Goal: Information Seeking & Learning: Learn about a topic

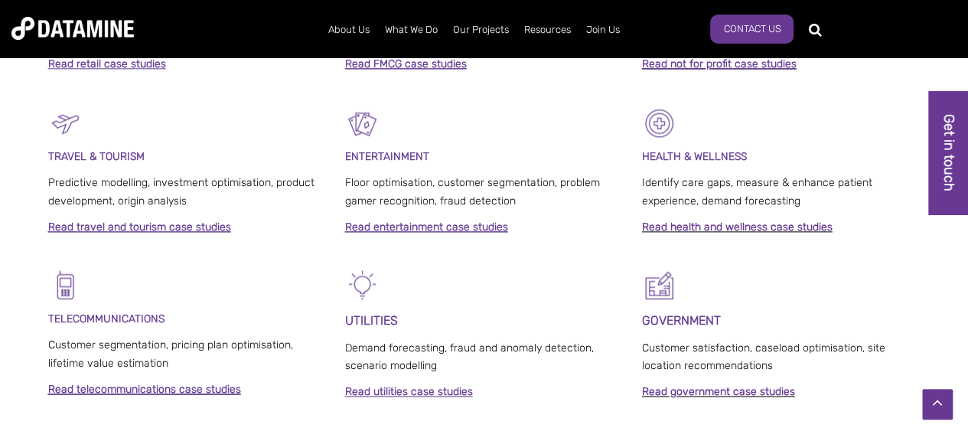
scroll to position [848, 0]
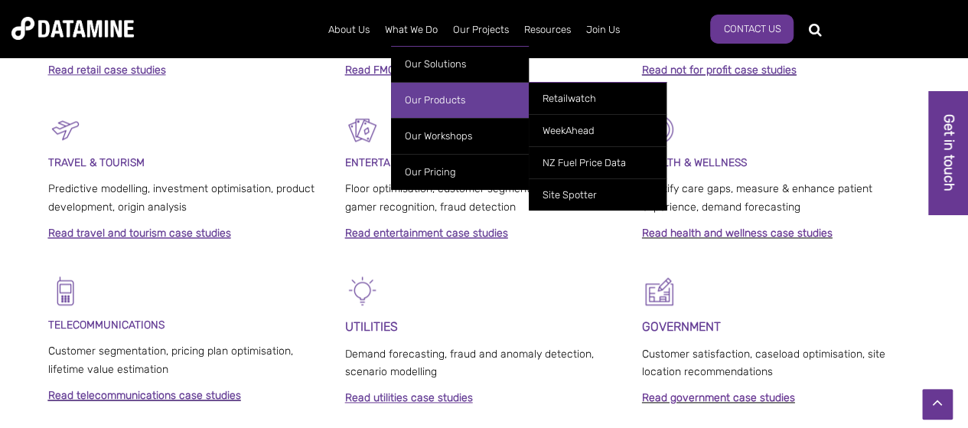
click at [428, 94] on link "Our Products" at bounding box center [460, 100] width 138 height 36
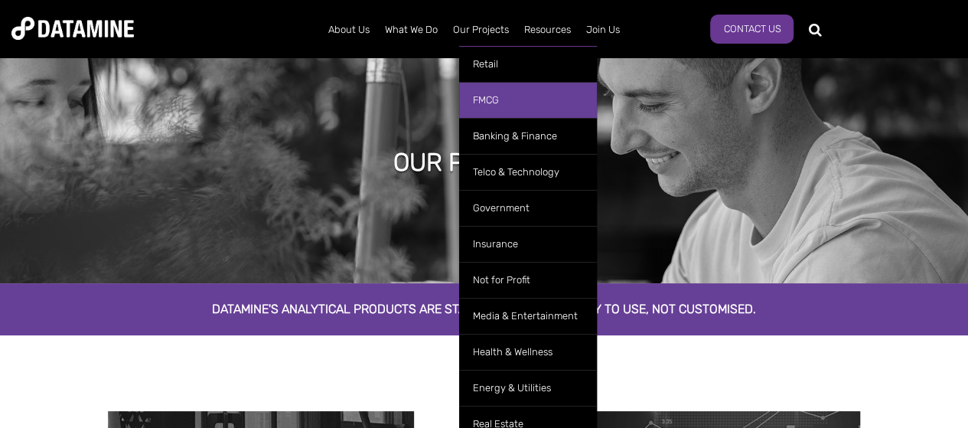
click at [493, 102] on link "FMCG" at bounding box center [528, 100] width 138 height 36
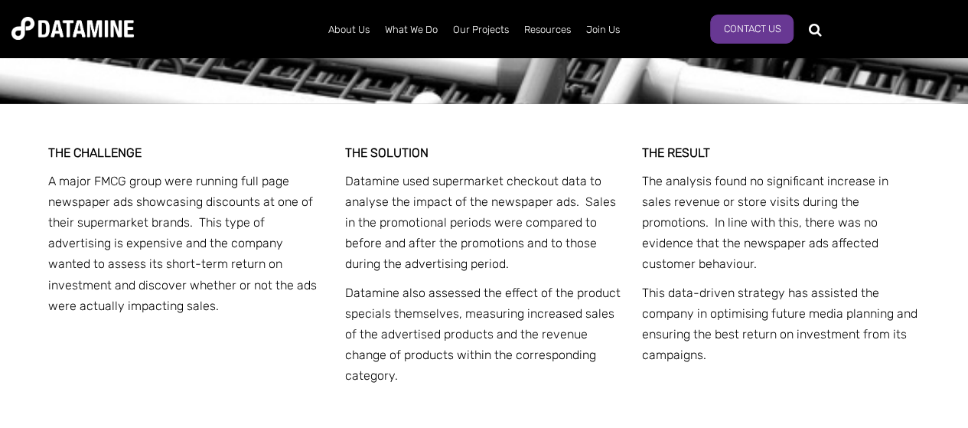
scroll to position [2055, 0]
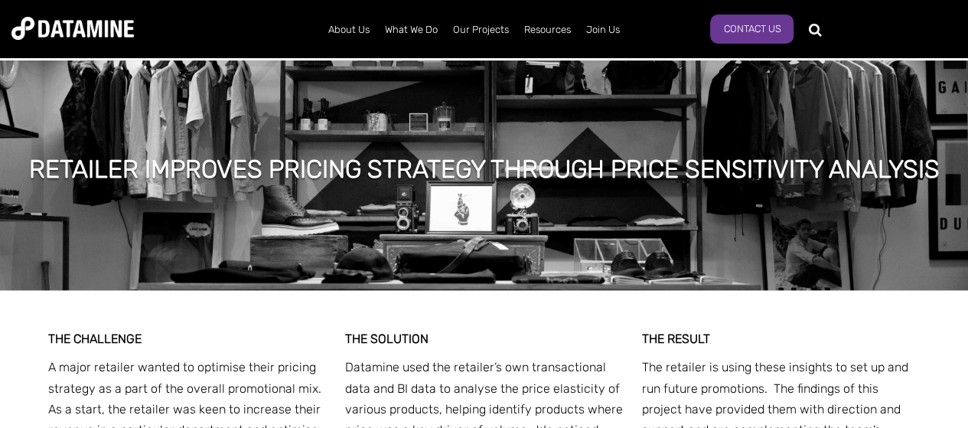
scroll to position [9040, 0]
